Goal: Transaction & Acquisition: Purchase product/service

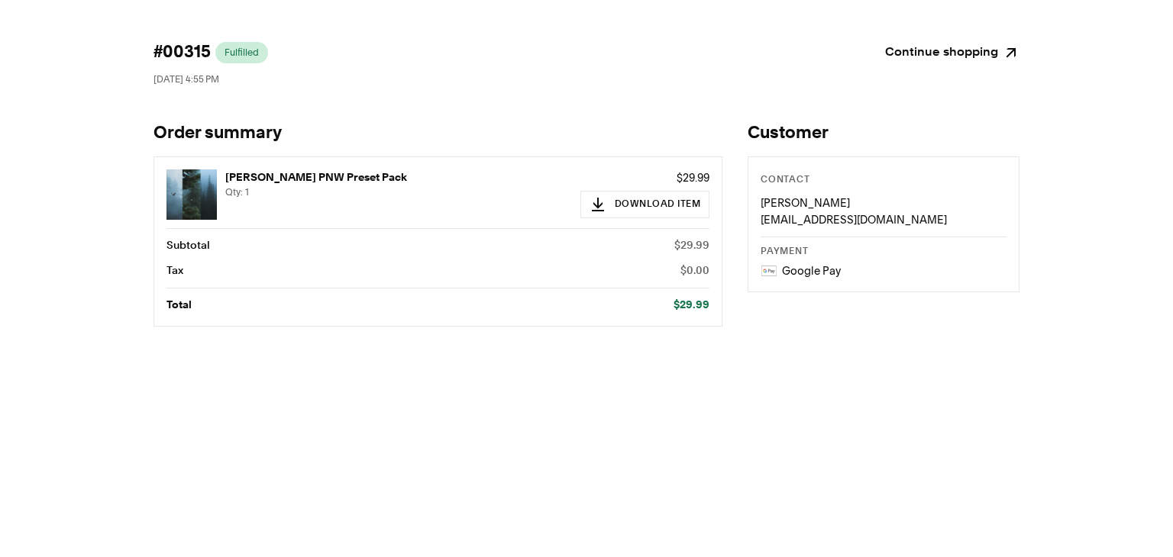
click at [949, 47] on link "Continue shopping" at bounding box center [952, 52] width 134 height 21
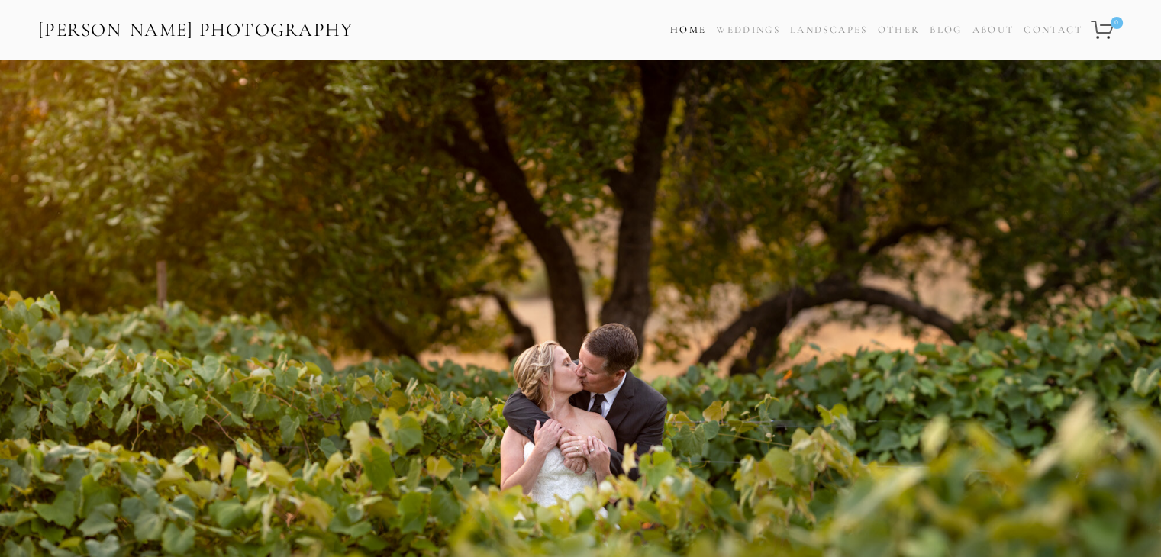
click at [679, 34] on link "Home" at bounding box center [688, 30] width 36 height 22
click at [1099, 34] on icon "0 items in cart" at bounding box center [1103, 30] width 24 height 20
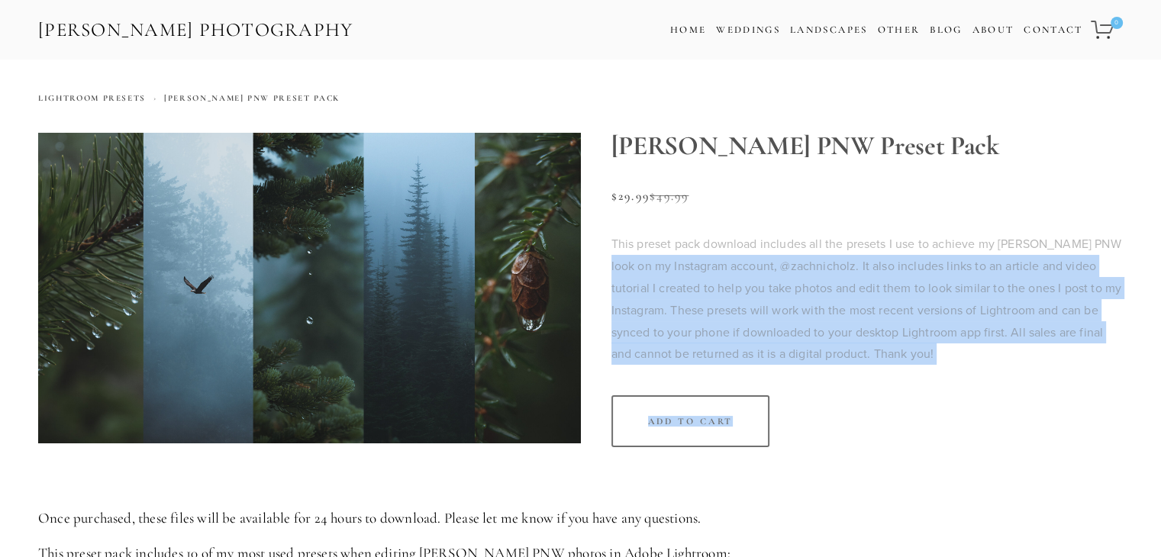
drag, startPoint x: 1158, startPoint y: 248, endPoint x: 1152, endPoint y: 393, distance: 145.2
click at [1152, 393] on section "Lightroom Presets Moody PNW Preset Pack Moody PNW Preset Pack Moody PNW Preset …" at bounding box center [580, 440] width 1161 height 760
click at [1084, 369] on section "Moody PNW Preset Pack Sale Price: $29.99 Original Price: $49.99 This preset pac…" at bounding box center [852, 305] width 543 height 345
